Goal: Task Accomplishment & Management: Manage account settings

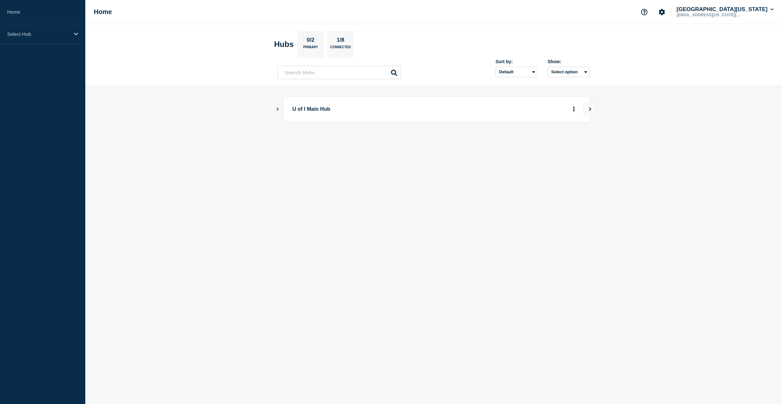
click at [277, 109] on icon "Show Connected Hubs" at bounding box center [277, 108] width 4 height 3
click at [587, 106] on button "View" at bounding box center [589, 109] width 13 height 13
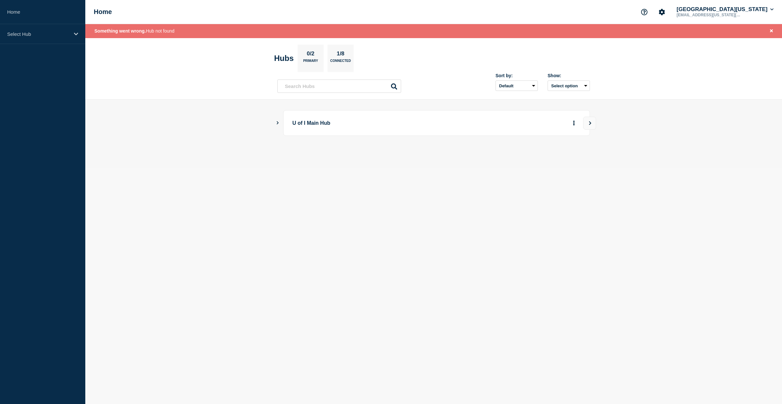
click at [279, 124] on icon "Show Connected Hubs" at bounding box center [277, 122] width 4 height 3
click at [316, 156] on p "[US_STATE]" at bounding box center [352, 155] width 102 height 13
click at [315, 157] on p "[US_STATE]" at bounding box center [352, 155] width 102 height 13
click at [556, 159] on button "See overview" at bounding box center [551, 155] width 35 height 13
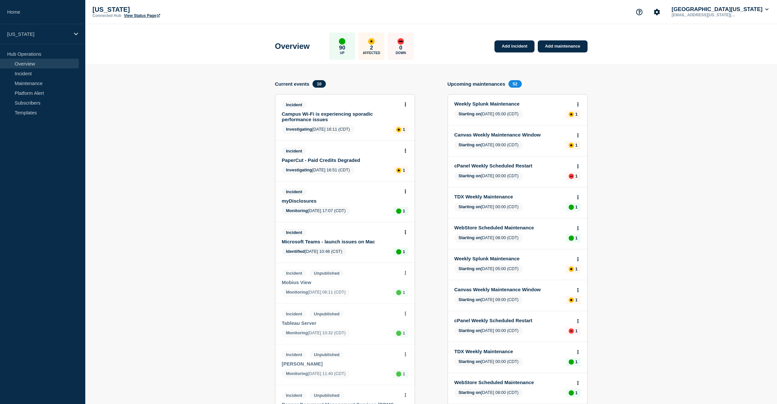
click at [312, 116] on link "Campus Wi-Fi is experiencing sporadic performance issues" at bounding box center [341, 116] width 118 height 11
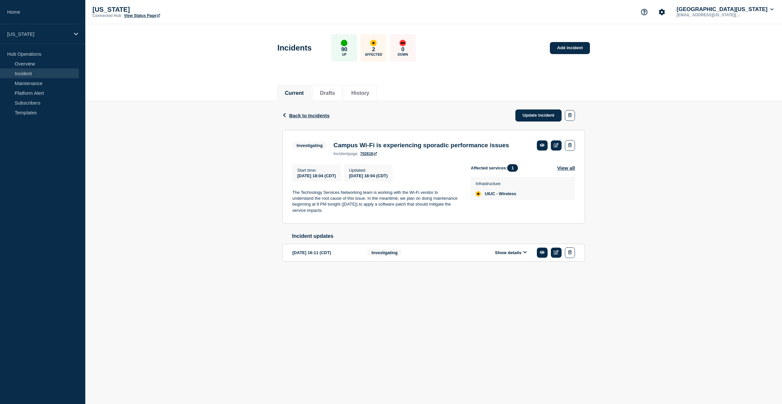
click at [518, 255] on button "Show details" at bounding box center [511, 253] width 36 height 6
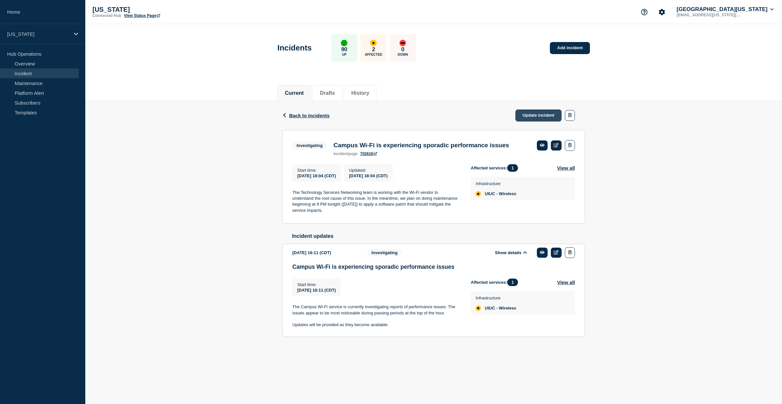
click at [537, 116] on link "Update incident" at bounding box center [538, 115] width 46 height 12
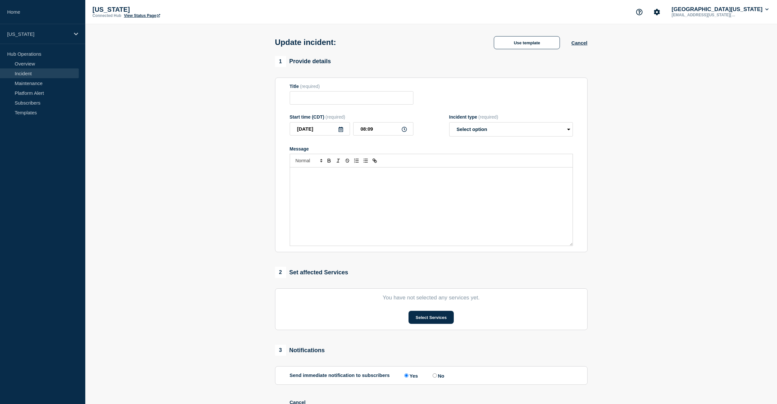
type input "Campus Wi-Fi is experiencing sporadic performance issues"
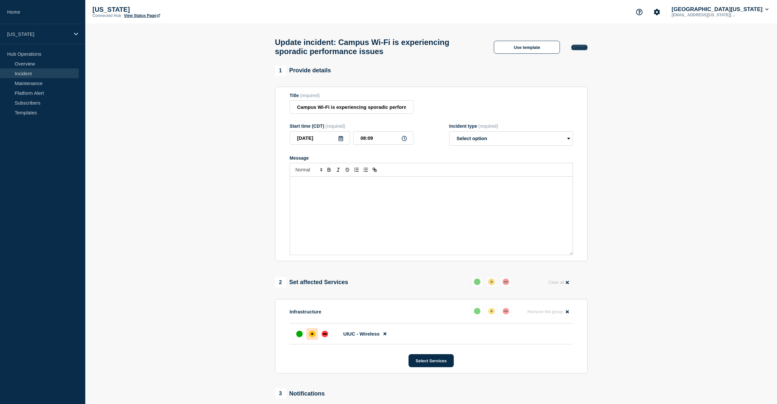
click at [582, 50] on button "Cancel" at bounding box center [579, 48] width 16 height 6
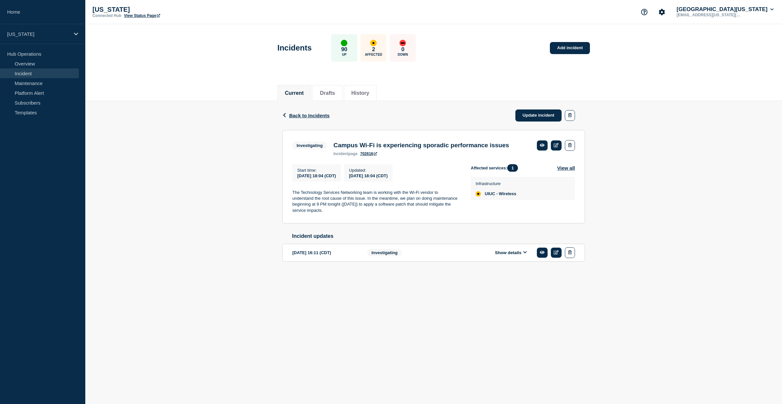
click at [323, 214] on p "The Technology Services Networking team is working with the Wi-Fi vendor to und…" at bounding box center [376, 201] width 168 height 24
drag, startPoint x: 325, startPoint y: 216, endPoint x: 293, endPoint y: 197, distance: 36.9
click at [293, 197] on p "The Technology Services Networking team is working with the Wi-Fi vendor to und…" at bounding box center [376, 201] width 168 height 24
copy p "The Technology Services Networking team is working with the Wi-Fi vendor to und…"
click at [547, 120] on link "Update incident" at bounding box center [538, 115] width 46 height 12
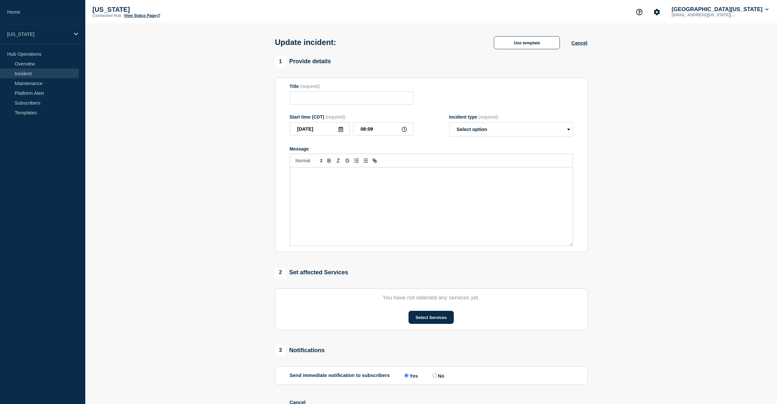
type input "Campus Wi-Fi is experiencing sporadic performance issues"
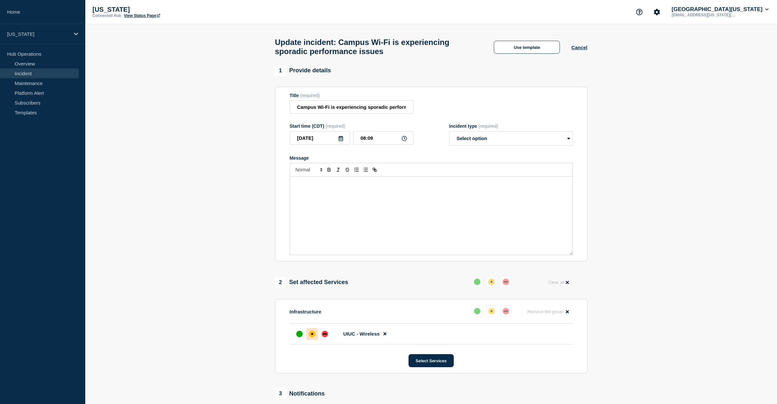
click at [355, 203] on div "Message" at bounding box center [431, 215] width 283 height 78
click at [295, 189] on p "The Technology Services Networking team is working with the Wi-Fi vendor to und…" at bounding box center [431, 186] width 273 height 12
click at [376, 191] on p "The Technology Services Networking team is working with the Wi-Fi vendor to und…" at bounding box center [431, 186] width 273 height 12
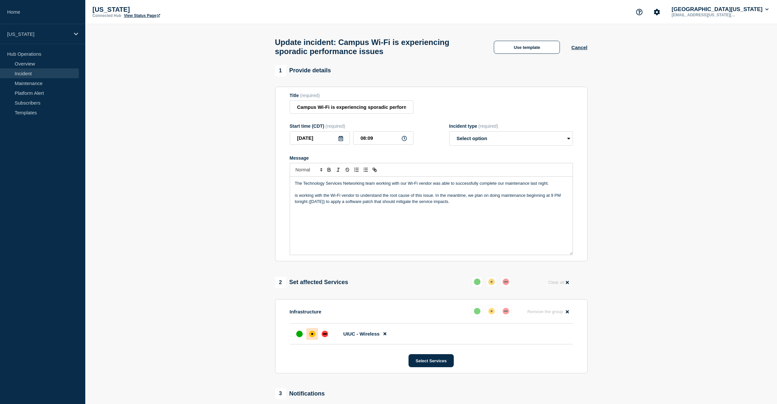
click at [556, 186] on p "The Technology Services Networking team working with our Wi-Fi vendor was able …" at bounding box center [431, 183] width 273 height 6
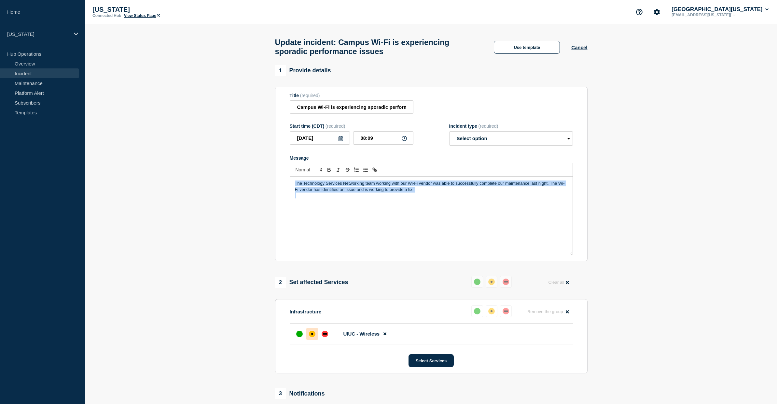
drag, startPoint x: 424, startPoint y: 201, endPoint x: 216, endPoint y: 175, distance: 210.3
click at [216, 175] on section "1 Provide details Title (required) Campus Wi-Fi is experiencing sporadic perfor…" at bounding box center [431, 305] width 692 height 481
copy p "The Technology Services Networking team working with our Wi-Fi vendor was able …"
click at [403, 206] on div "The Technology Services Networking team working with our Wi-Fi vendor was able …" at bounding box center [431, 215] width 283 height 78
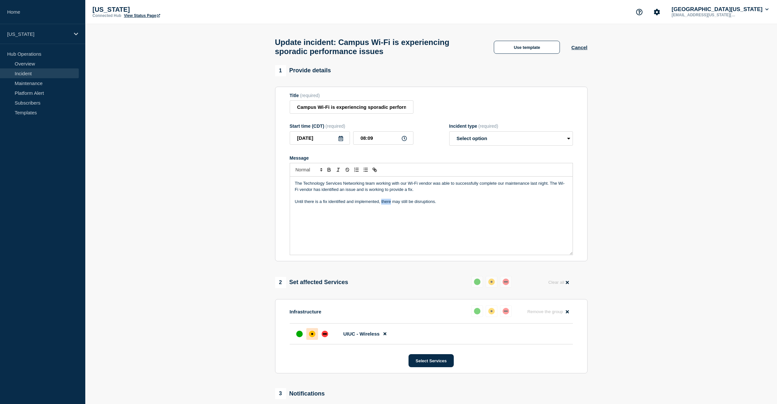
drag, startPoint x: 381, startPoint y: 208, endPoint x: 390, endPoint y: 208, distance: 9.1
click at [390, 204] on p "Until there is a fix identified and implemented, there may still be disruptions." at bounding box center [431, 202] width 273 height 6
click at [305, 204] on p "Until there is a fix identified and implemented, may still be disruptions." at bounding box center [431, 202] width 273 height 6
click at [313, 204] on p "Until a fix identified and implemented, may still be disruptions." at bounding box center [431, 202] width 273 height 6
click at [371, 204] on p "Until a fix is identified and implemented, may still be disruptions." at bounding box center [431, 202] width 273 height 6
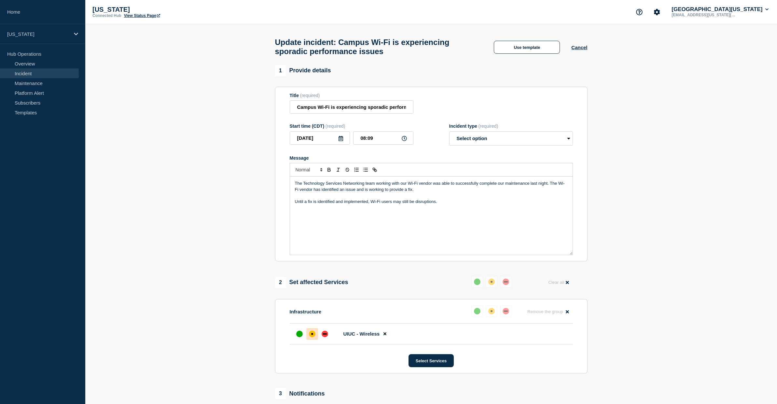
click at [410, 204] on p "Until a fix is identified and implemented, Wi-Fi users may still be disruptions." at bounding box center [431, 202] width 273 height 6
click at [496, 213] on div "The Technology Services Networking team working with our Wi-Fi vendor was able …" at bounding box center [431, 215] width 283 height 78
click at [432, 216] on p "This status will be updated around 1pm or when there is new information availab…" at bounding box center [431, 213] width 273 height 6
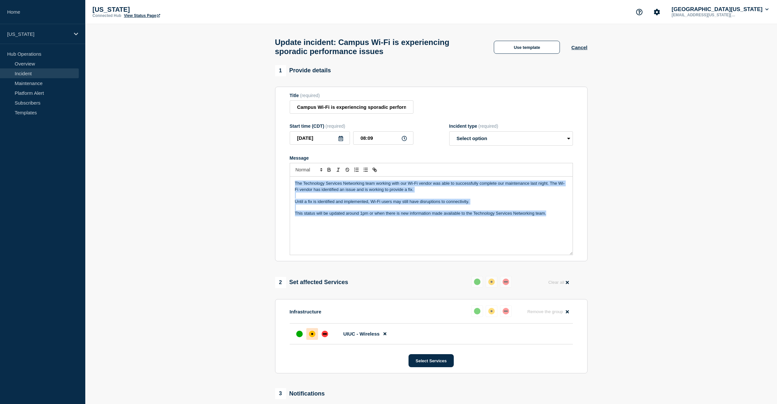
drag, startPoint x: 549, startPoint y: 222, endPoint x: 226, endPoint y: 187, distance: 324.9
click at [226, 187] on section "1 Provide details Title (required) Campus Wi-Fi is experiencing sporadic perfor…" at bounding box center [431, 305] width 692 height 481
copy div "The Technology Services Networking team working with our Wi-Fi vendor was able …"
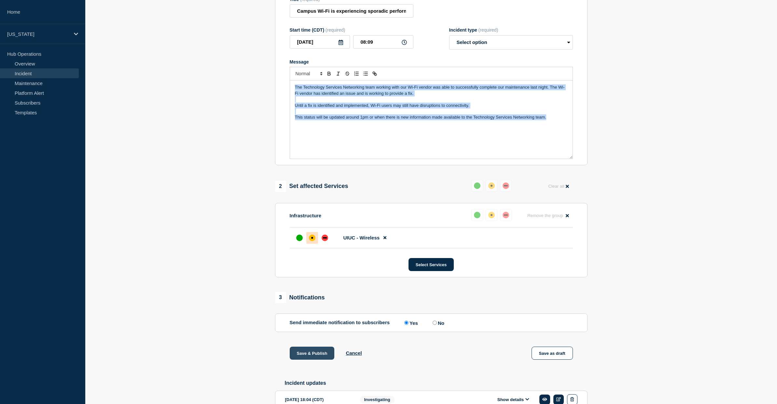
click at [301, 358] on button "Save & Publish" at bounding box center [312, 352] width 45 height 13
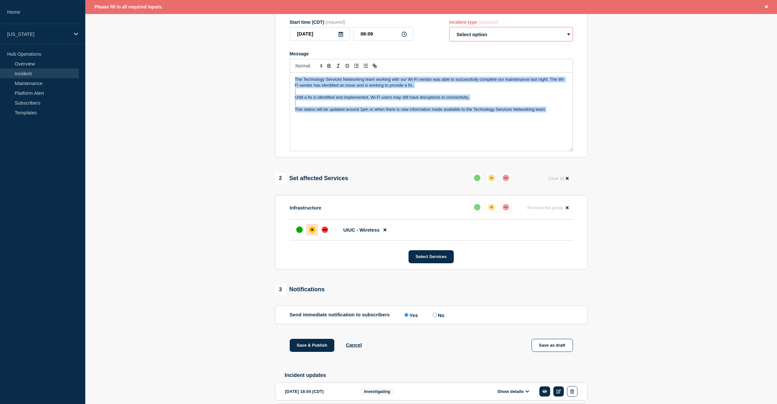
scroll to position [0, 0]
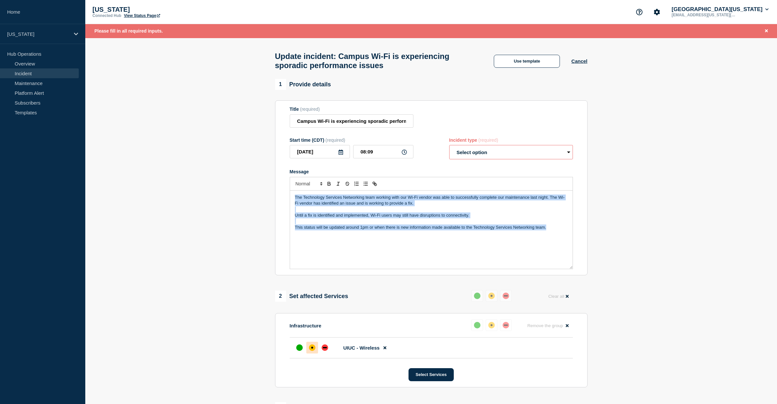
select select "identified"
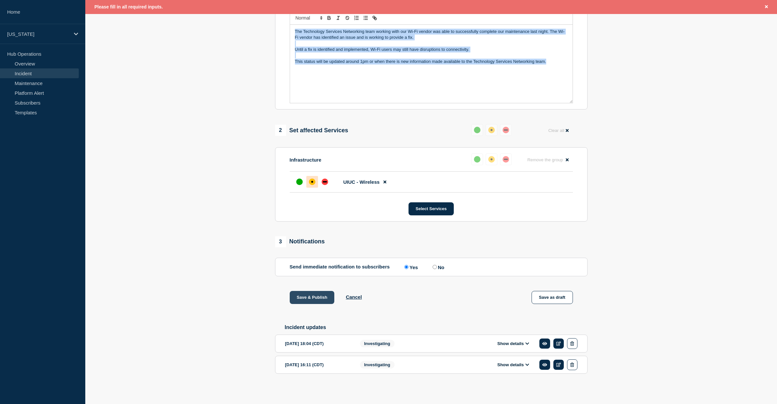
click at [309, 295] on button "Save & Publish" at bounding box center [312, 297] width 45 height 13
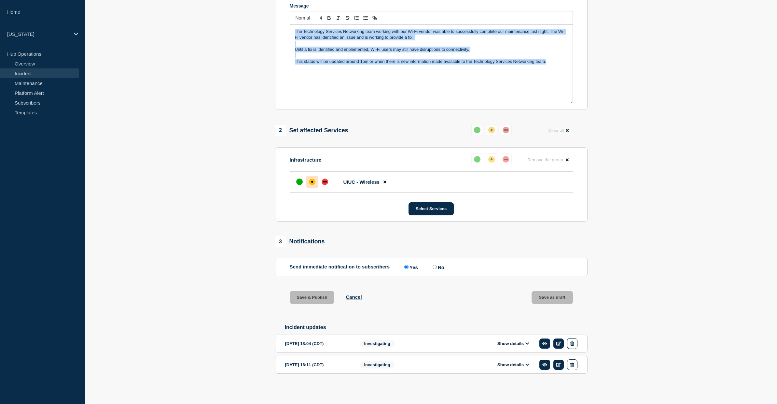
scroll to position [163, 0]
